Goal: Information Seeking & Learning: Learn about a topic

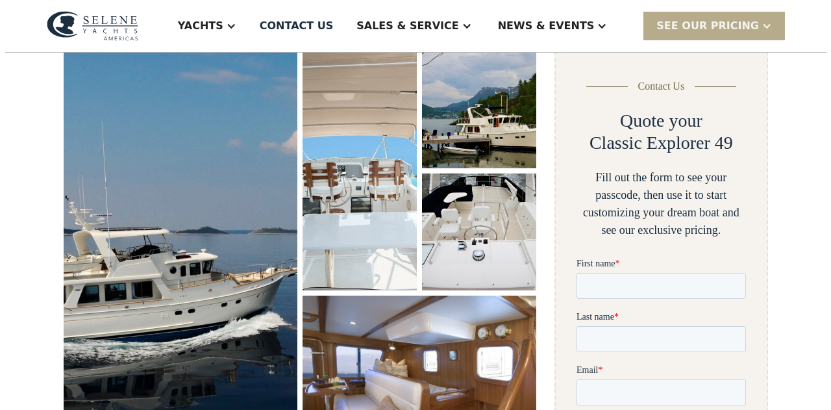
scroll to position [195, 0]
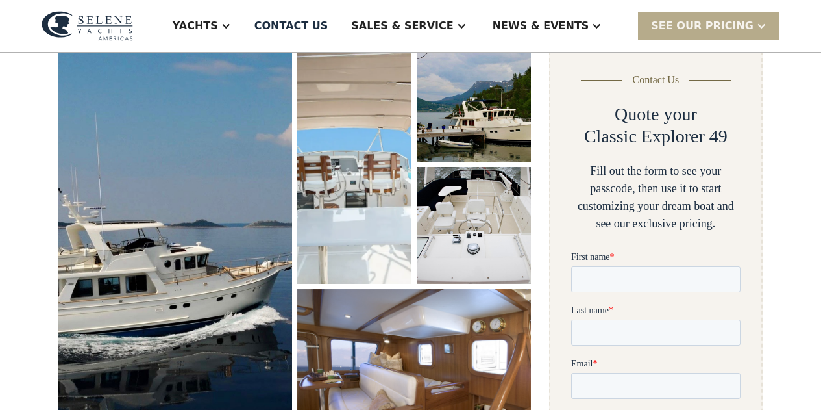
click at [349, 174] on img "open lightbox" at bounding box center [354, 164] width 118 height 247
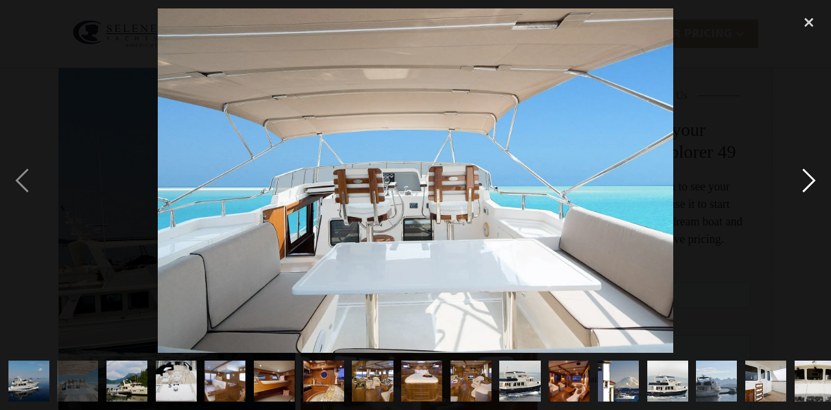
click at [809, 180] on div "next image" at bounding box center [809, 180] width 44 height 344
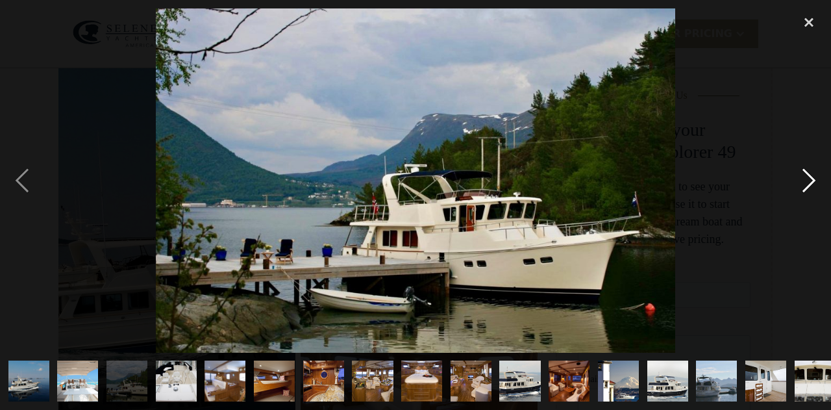
click at [809, 180] on div "next image" at bounding box center [809, 180] width 44 height 344
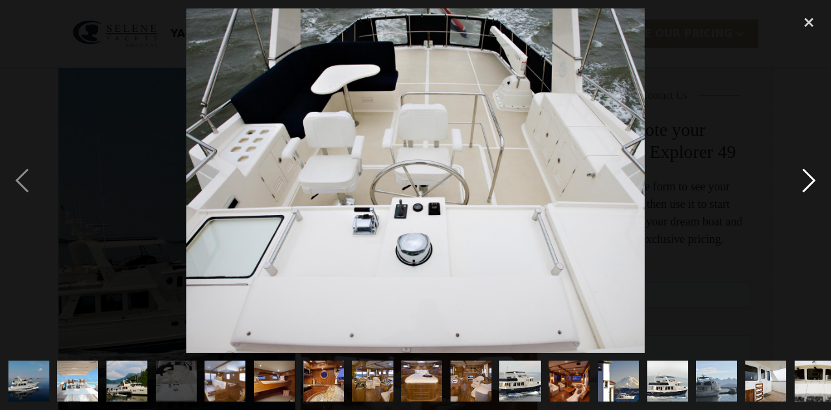
click at [809, 180] on div "next image" at bounding box center [809, 180] width 44 height 344
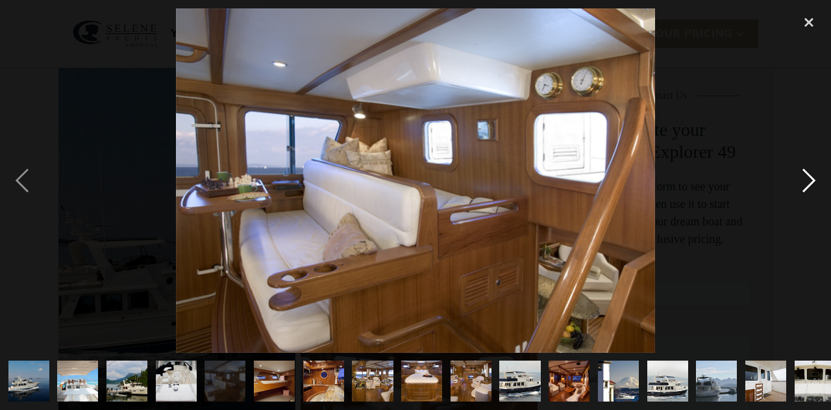
click at [809, 180] on div "next image" at bounding box center [809, 180] width 44 height 344
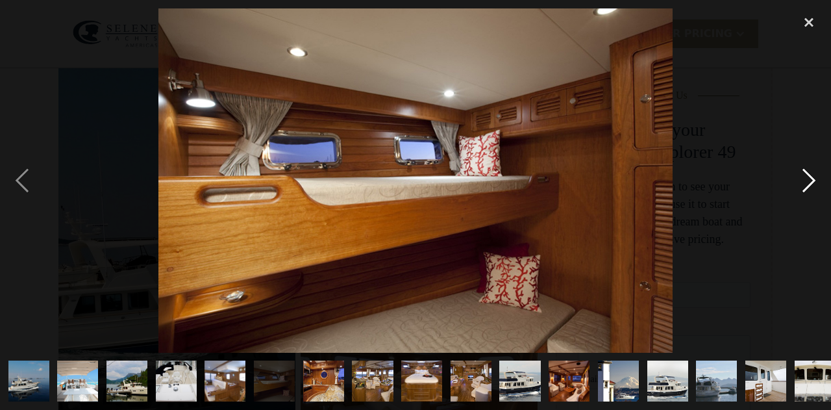
click at [809, 180] on div "next image" at bounding box center [809, 180] width 44 height 344
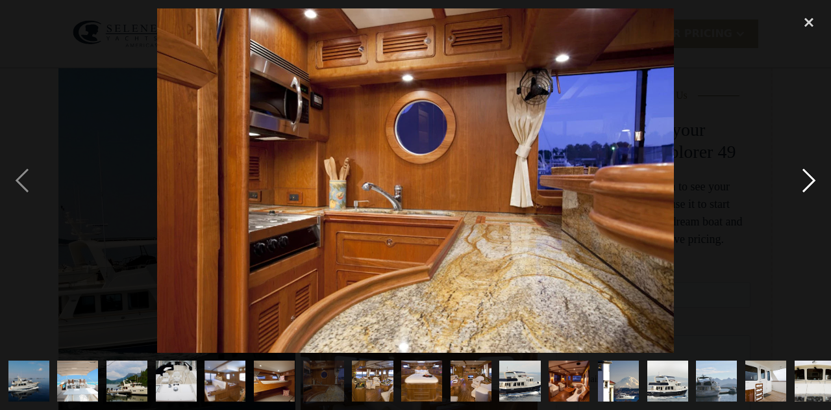
click at [809, 180] on div "next image" at bounding box center [809, 180] width 44 height 344
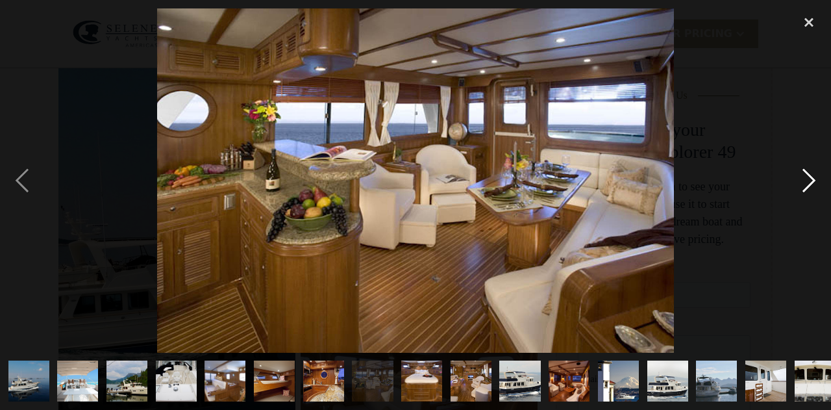
click at [809, 180] on div "next image" at bounding box center [809, 180] width 44 height 344
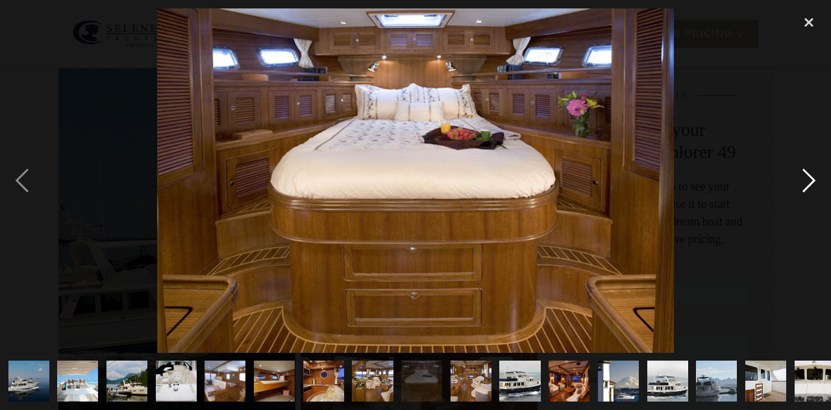
click at [809, 180] on div "next image" at bounding box center [809, 180] width 44 height 344
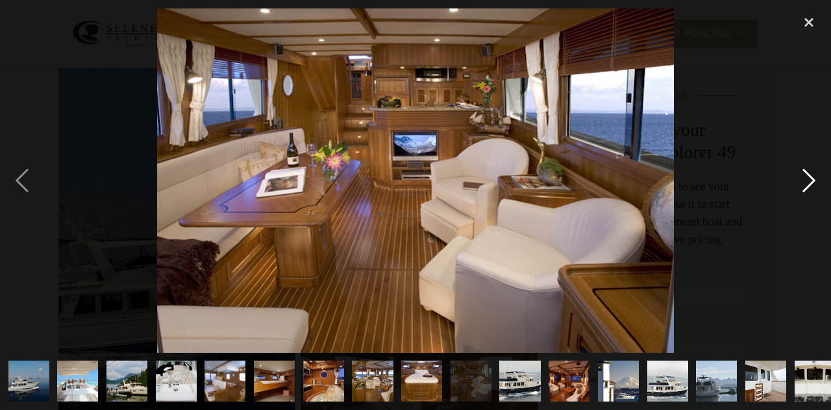
click at [809, 180] on div "next image" at bounding box center [809, 180] width 44 height 344
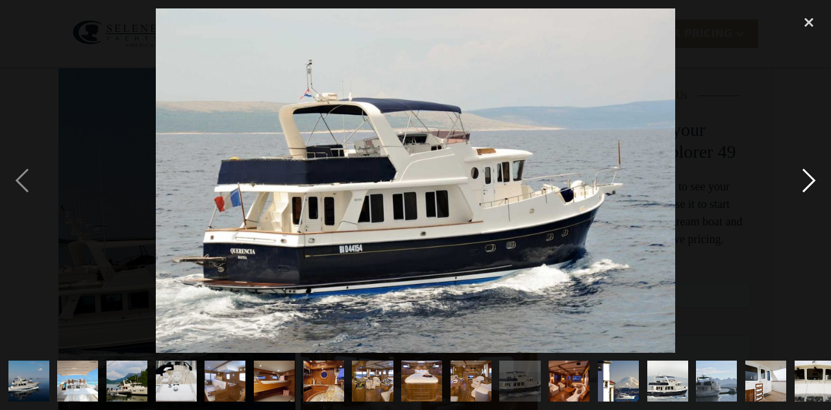
click at [809, 180] on div "next image" at bounding box center [809, 180] width 44 height 344
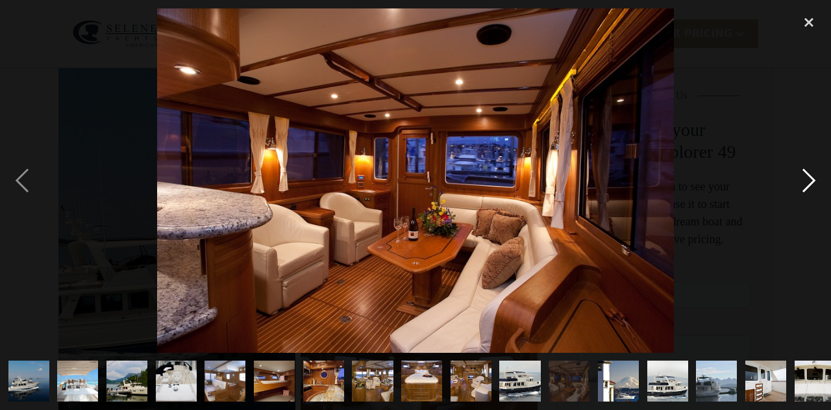
click at [809, 180] on div "next image" at bounding box center [809, 180] width 44 height 344
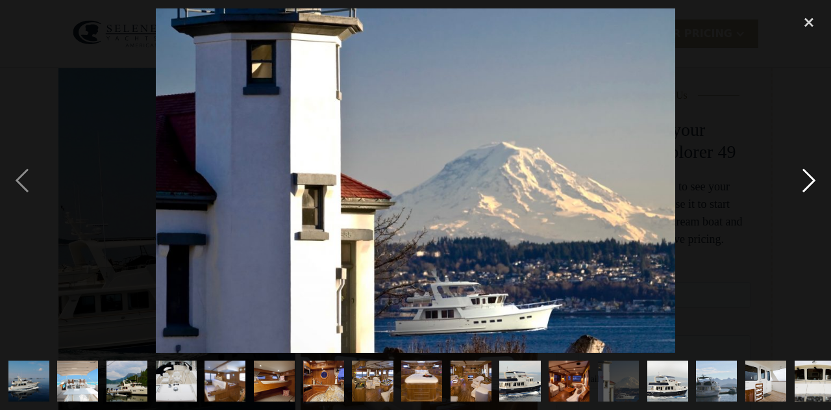
click at [809, 180] on div "next image" at bounding box center [809, 180] width 44 height 344
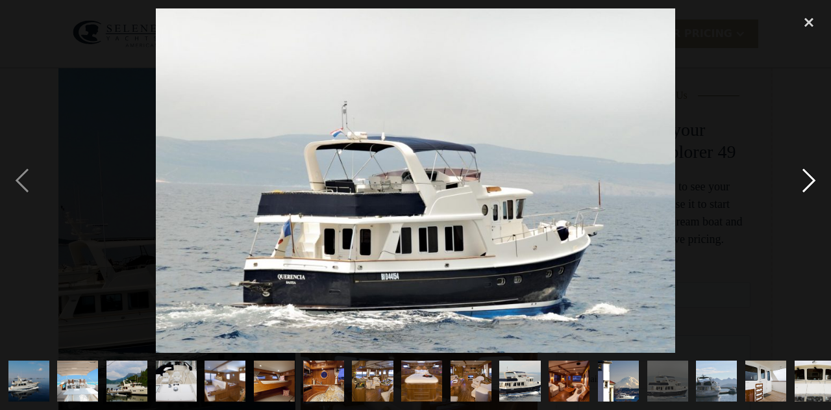
click at [809, 180] on div "next image" at bounding box center [809, 180] width 44 height 344
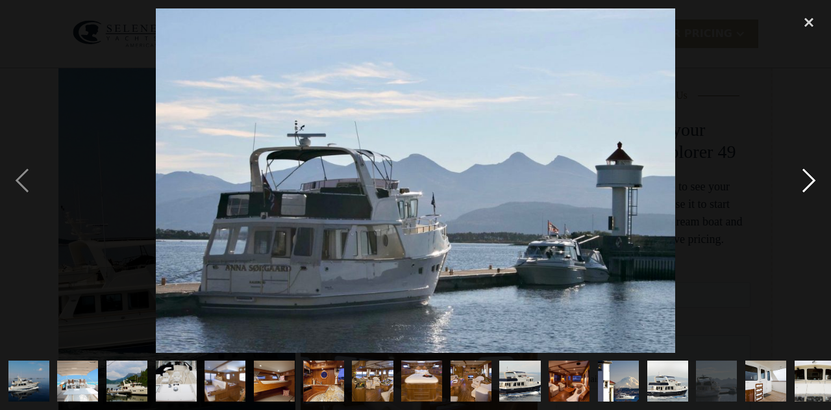
click at [809, 180] on div "next image" at bounding box center [809, 180] width 44 height 344
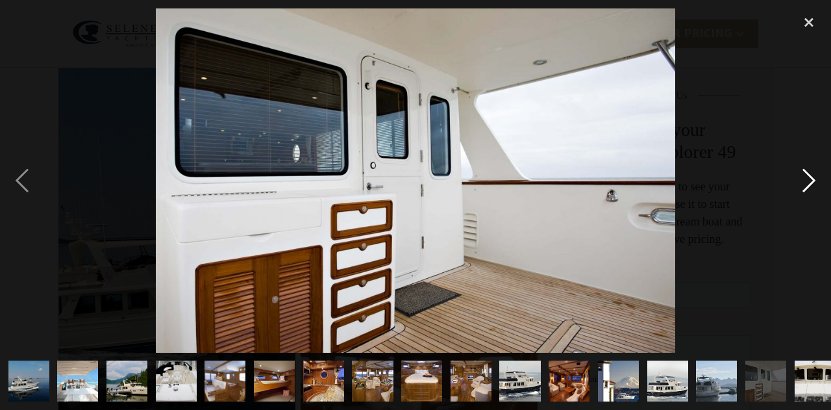
click at [809, 180] on div "next image" at bounding box center [809, 180] width 44 height 344
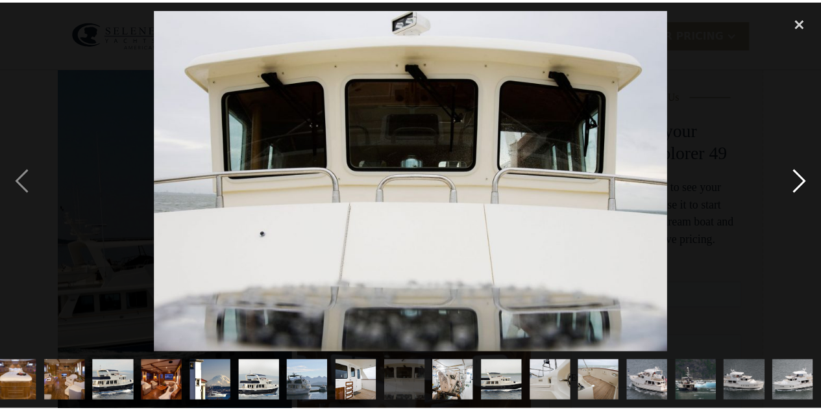
scroll to position [0, 406]
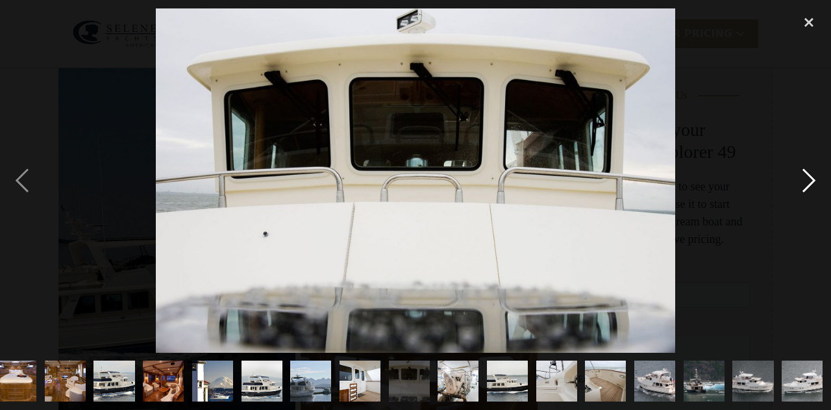
click at [809, 180] on div "next image" at bounding box center [809, 180] width 44 height 344
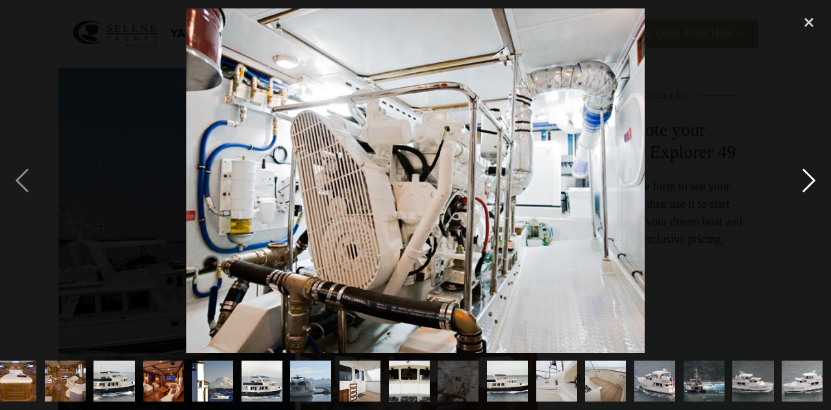
click at [809, 180] on div "next image" at bounding box center [809, 180] width 44 height 344
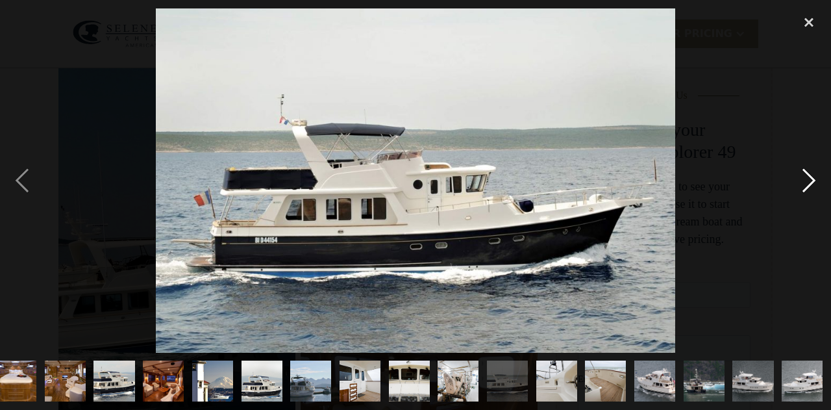
click at [809, 180] on div "next image" at bounding box center [809, 180] width 44 height 344
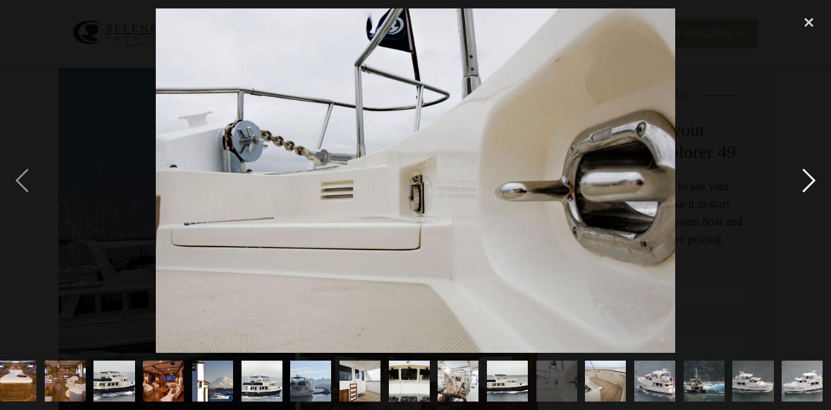
click at [809, 180] on div "next image" at bounding box center [809, 180] width 44 height 344
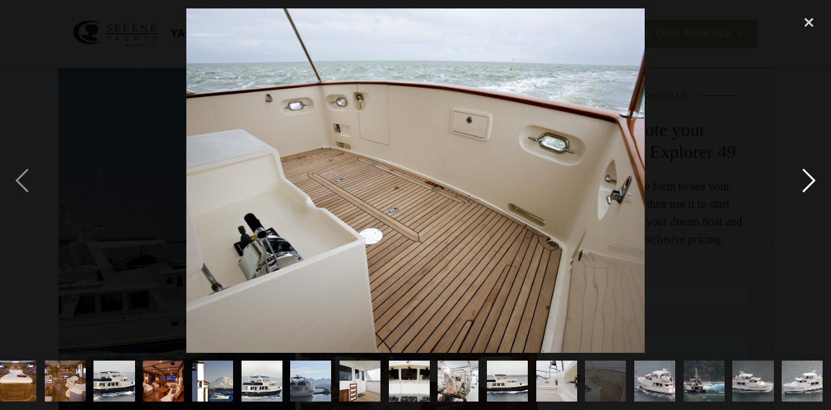
click at [809, 180] on div "next image" at bounding box center [809, 180] width 44 height 344
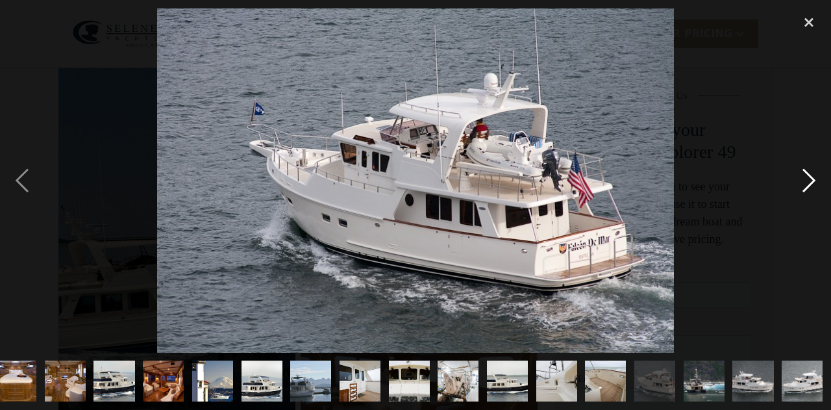
click at [809, 180] on div "next image" at bounding box center [809, 180] width 44 height 344
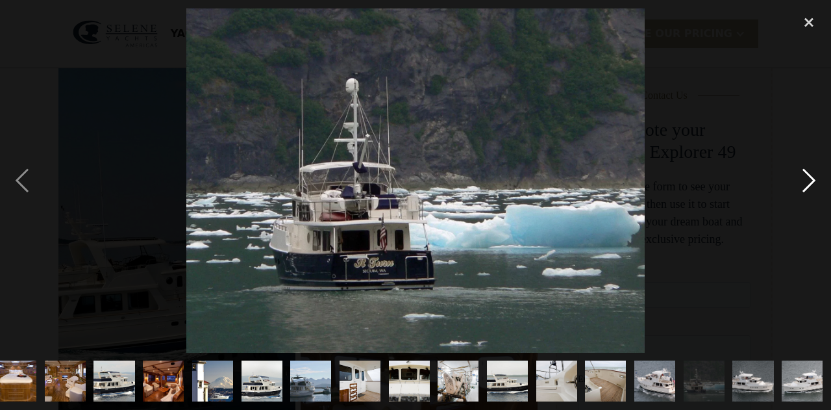
click at [809, 180] on div "next image" at bounding box center [809, 180] width 44 height 344
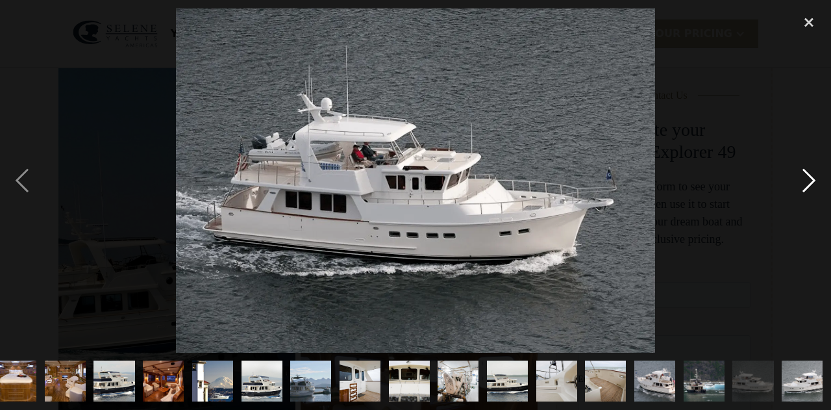
click at [809, 180] on div "next image" at bounding box center [809, 180] width 44 height 344
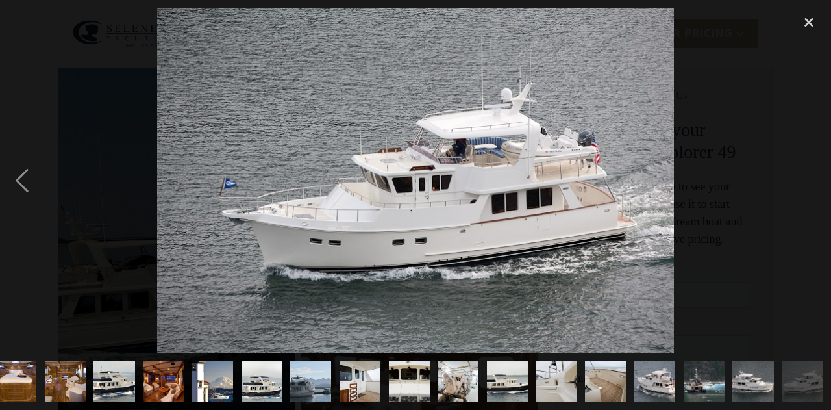
click at [809, 180] on div "next image" at bounding box center [809, 180] width 44 height 344
click at [809, 24] on div "close lightbox" at bounding box center [809, 22] width 44 height 29
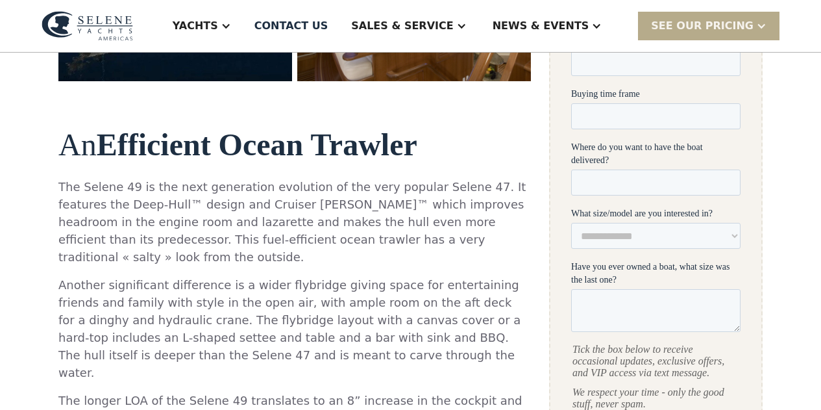
scroll to position [584, 0]
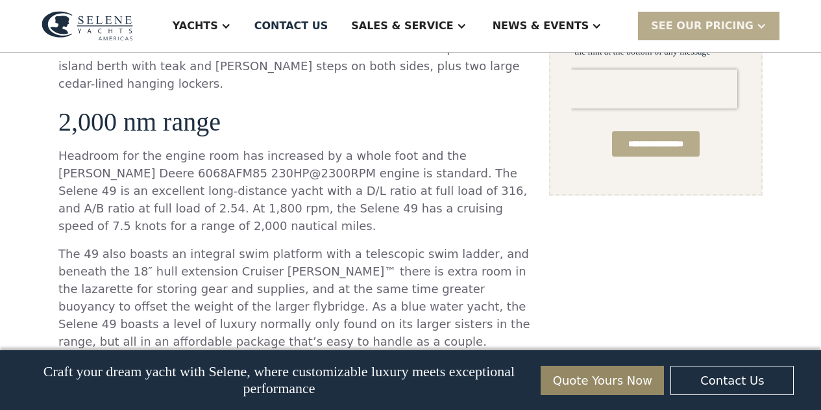
scroll to position [1039, 0]
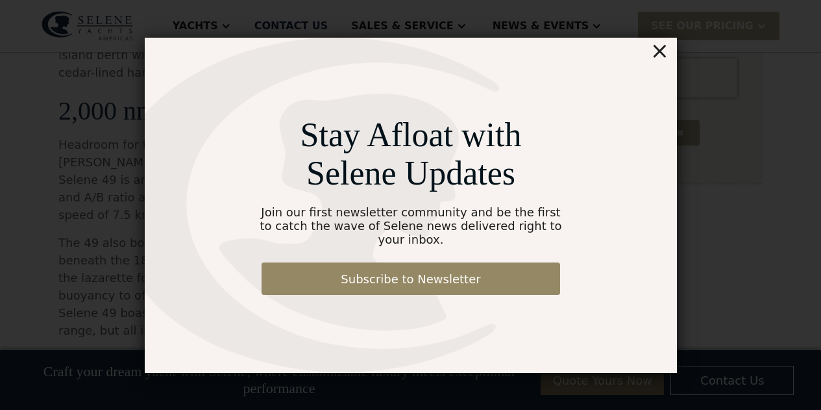
click at [664, 59] on div "×" at bounding box center [659, 51] width 19 height 26
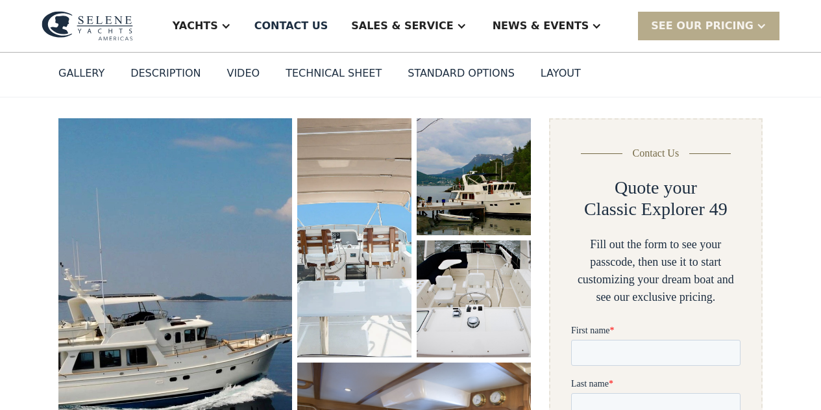
scroll to position [260, 0]
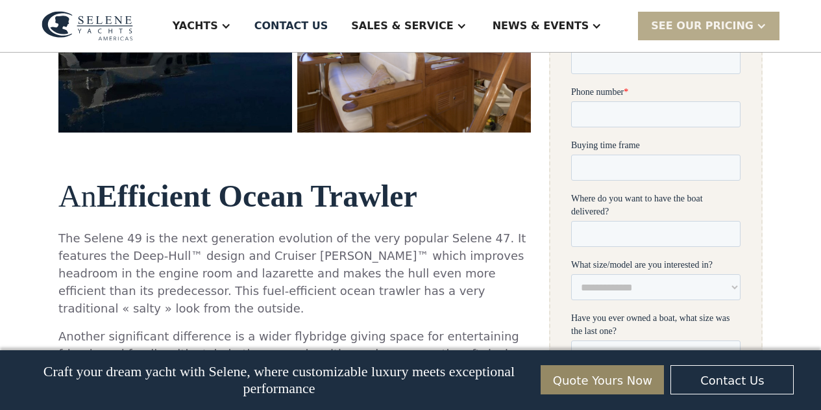
scroll to position [649, 0]
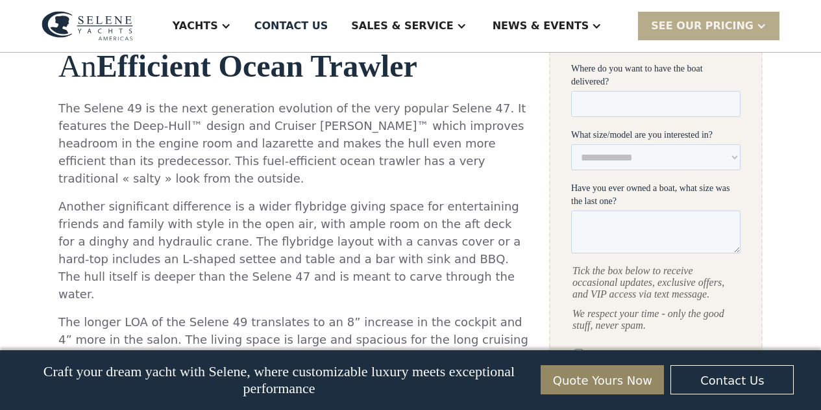
click at [360, 225] on p "Another significant difference is a wider flybridge giving space for entertaini…" at bounding box center [294, 249] width 473 height 105
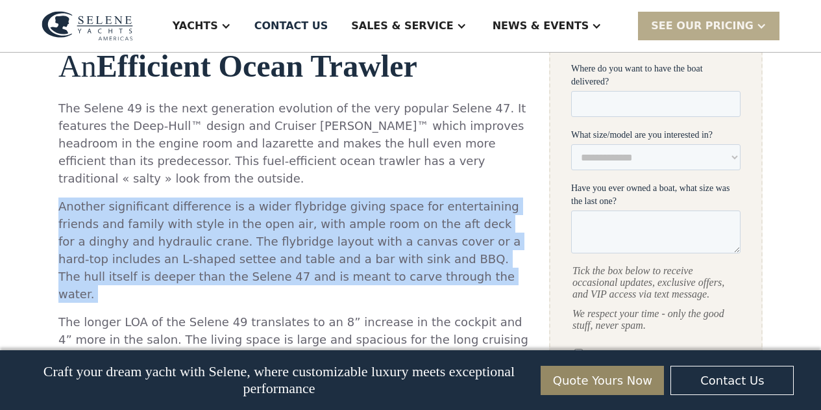
click at [360, 225] on p "Another significant difference is a wider flybridge giving space for entertaini…" at bounding box center [294, 249] width 473 height 105
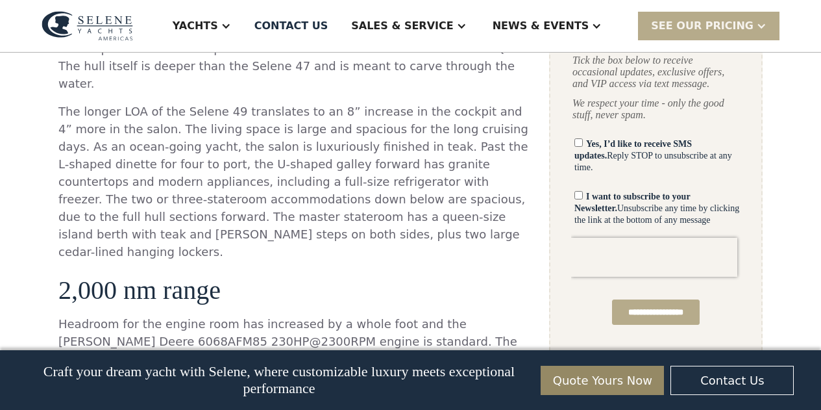
scroll to position [974, 0]
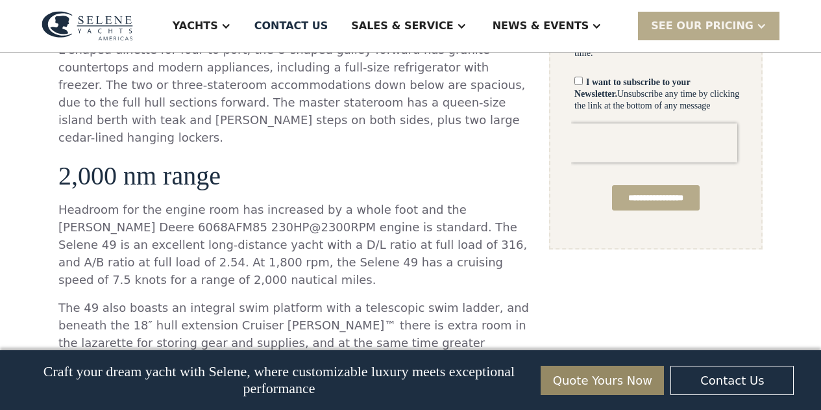
click at [137, 299] on p "The 49 also boasts an integral swim platform with a telescopic swim ladder, and…" at bounding box center [294, 351] width 473 height 105
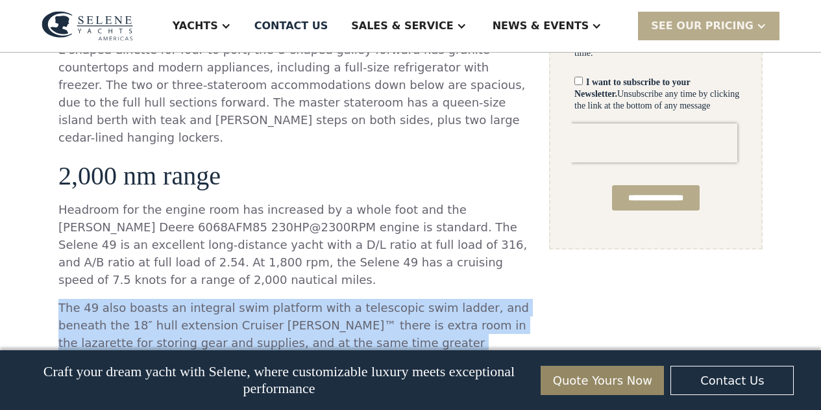
click at [137, 299] on p "The 49 also boasts an integral swim platform with a telescopic swim ladder, and…" at bounding box center [294, 351] width 473 height 105
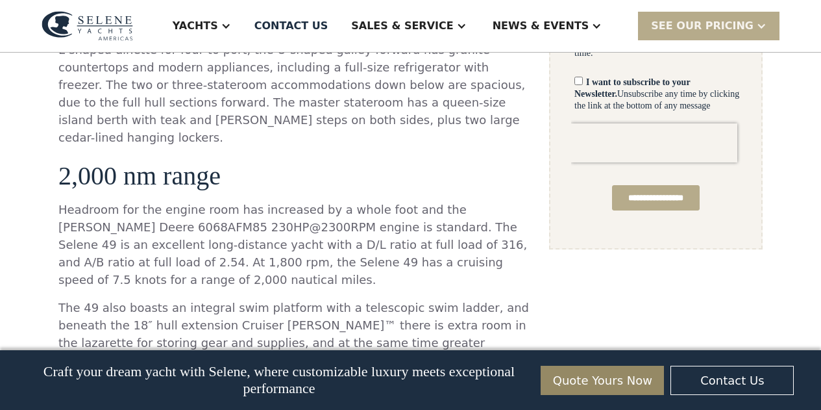
click at [181, 201] on p "Headroom for the engine room has increased by a whole foot and the [PERSON_NAME…" at bounding box center [294, 245] width 473 height 88
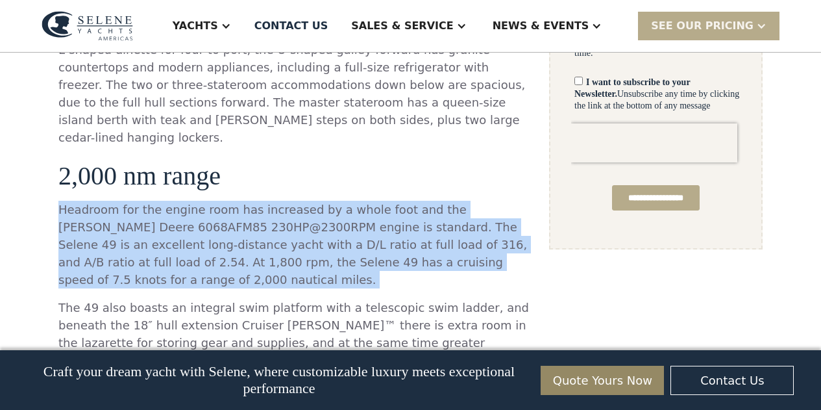
click at [181, 201] on p "Headroom for the engine room has increased by a whole foot and the [PERSON_NAME…" at bounding box center [294, 245] width 473 height 88
